Goal: Task Accomplishment & Management: Manage account settings

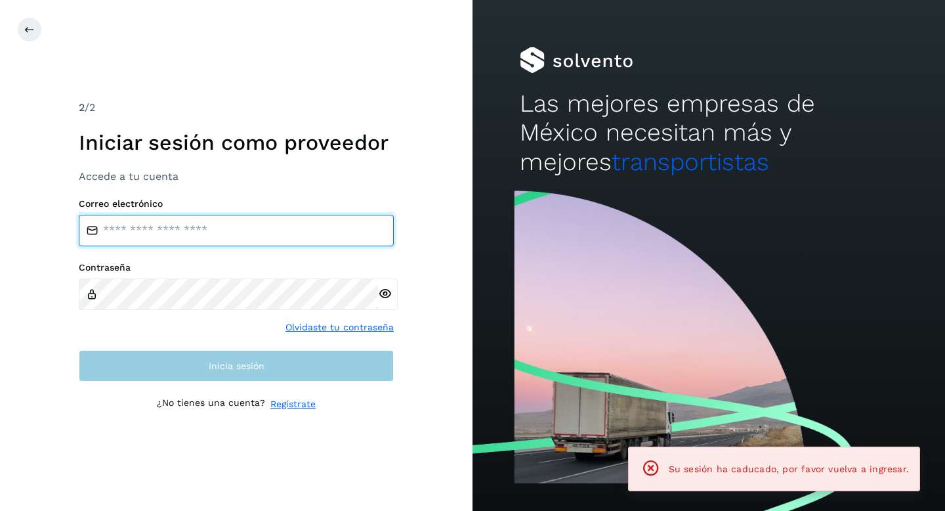
type input "**********"
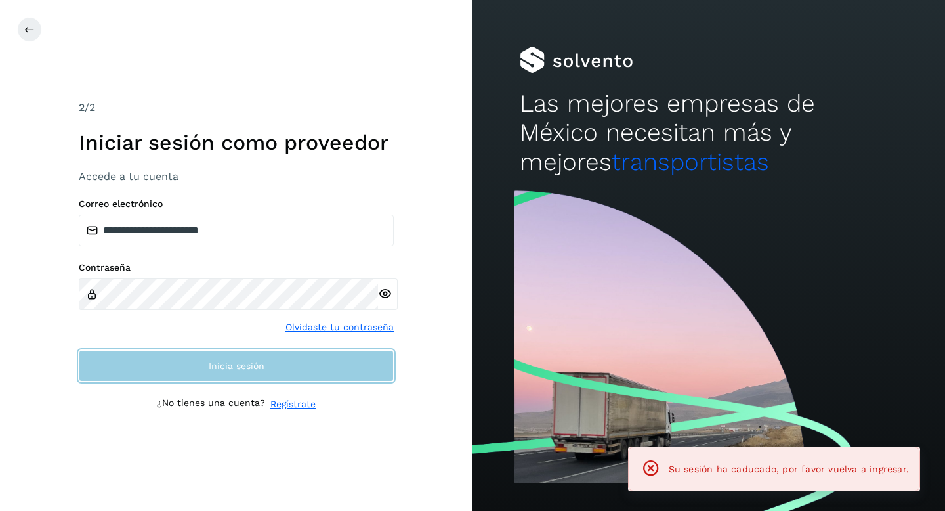
click at [249, 369] on span "Inicia sesión" at bounding box center [237, 365] width 56 height 9
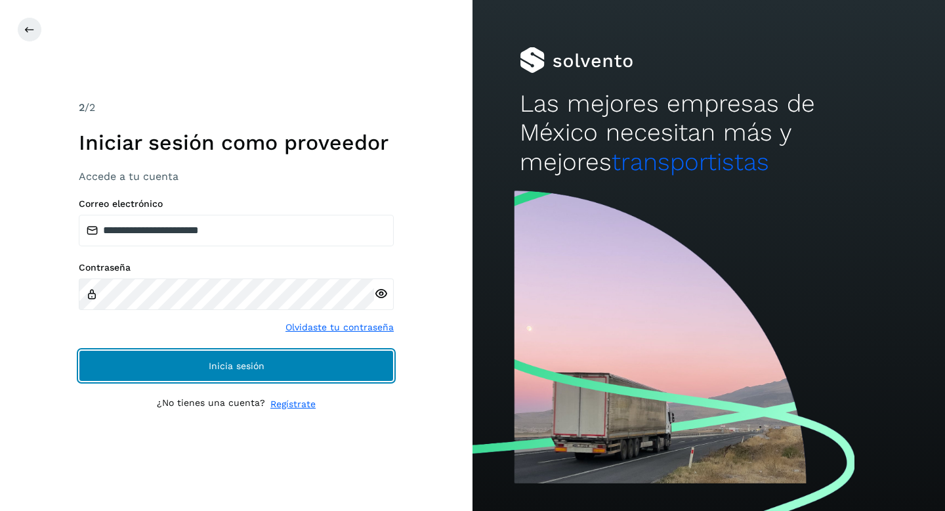
click at [249, 369] on span "Inicia sesión" at bounding box center [237, 365] width 56 height 9
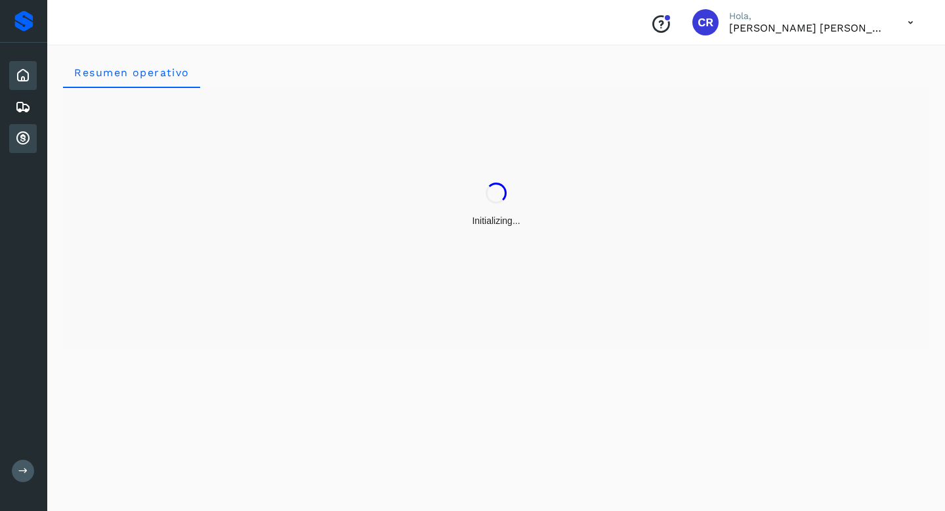
click at [34, 137] on div "Cuentas por cobrar" at bounding box center [23, 138] width 28 height 29
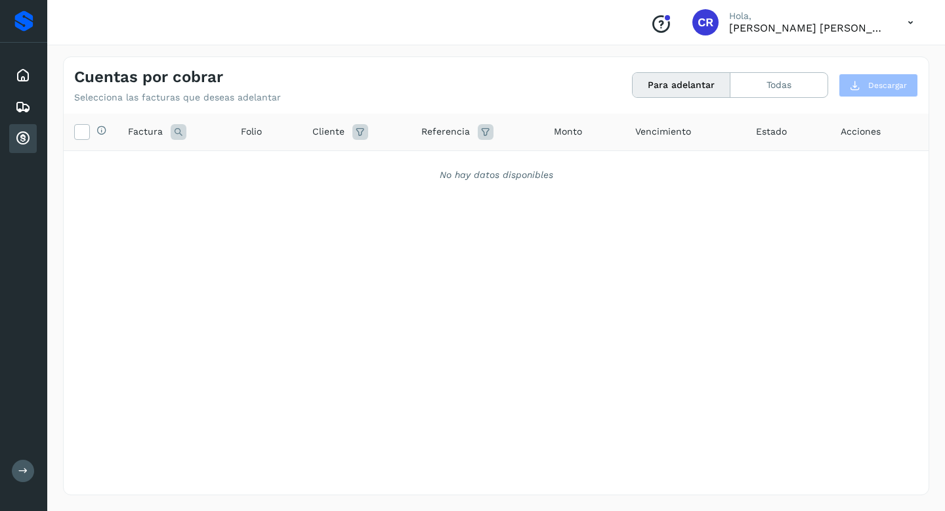
click at [675, 85] on button "Para adelantar" at bounding box center [682, 85] width 98 height 24
click at [805, 77] on button "Todas" at bounding box center [779, 85] width 97 height 24
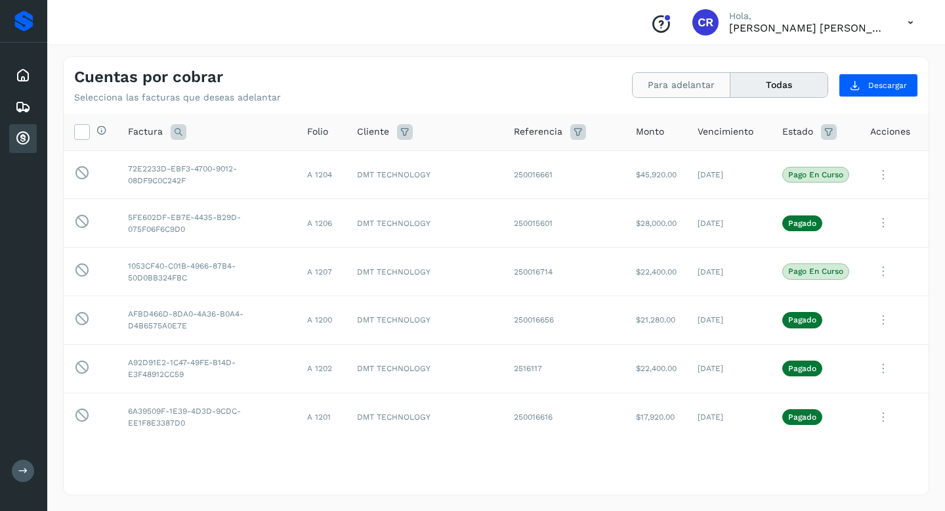
click at [678, 95] on button "Para adelantar" at bounding box center [682, 85] width 98 height 24
